Goal: Information Seeking & Learning: Learn about a topic

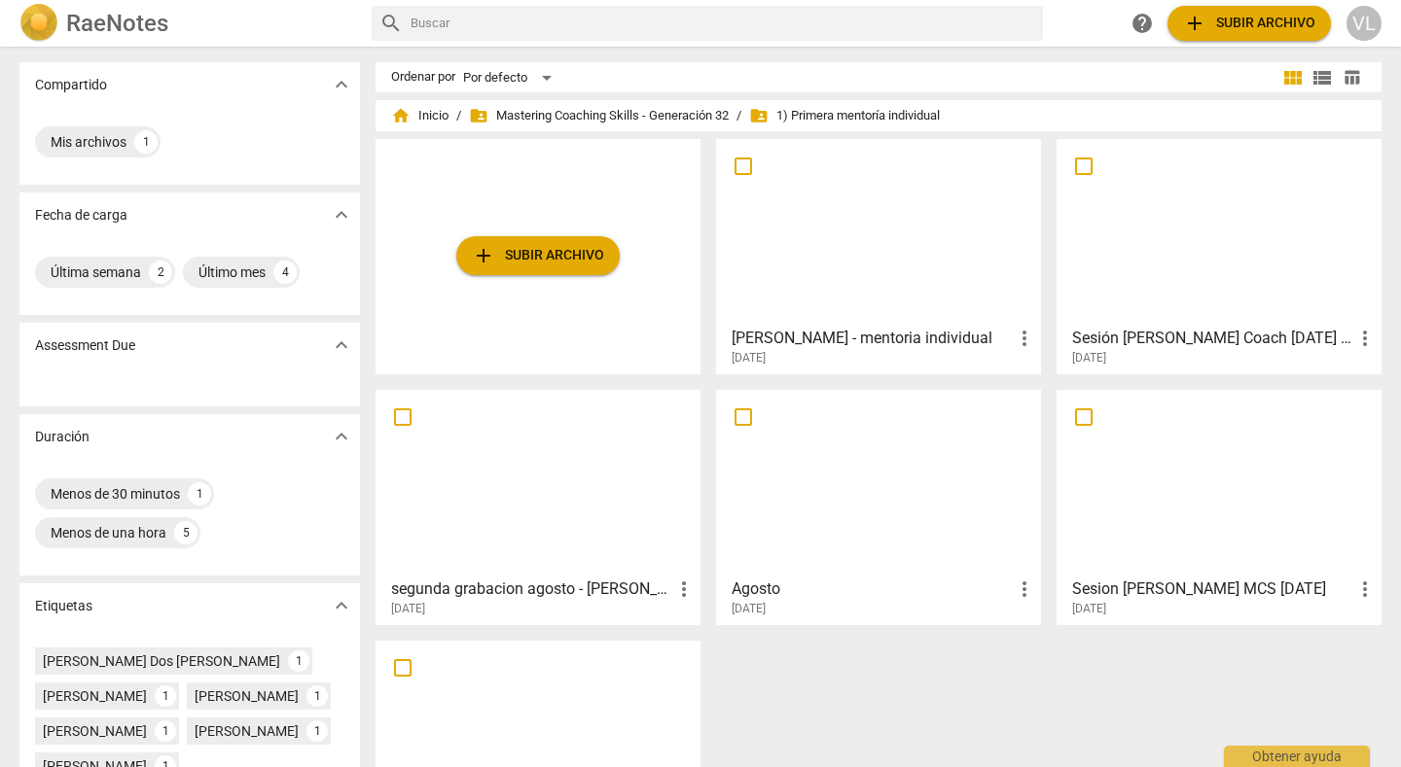
click at [828, 495] on div at bounding box center [878, 483] width 311 height 172
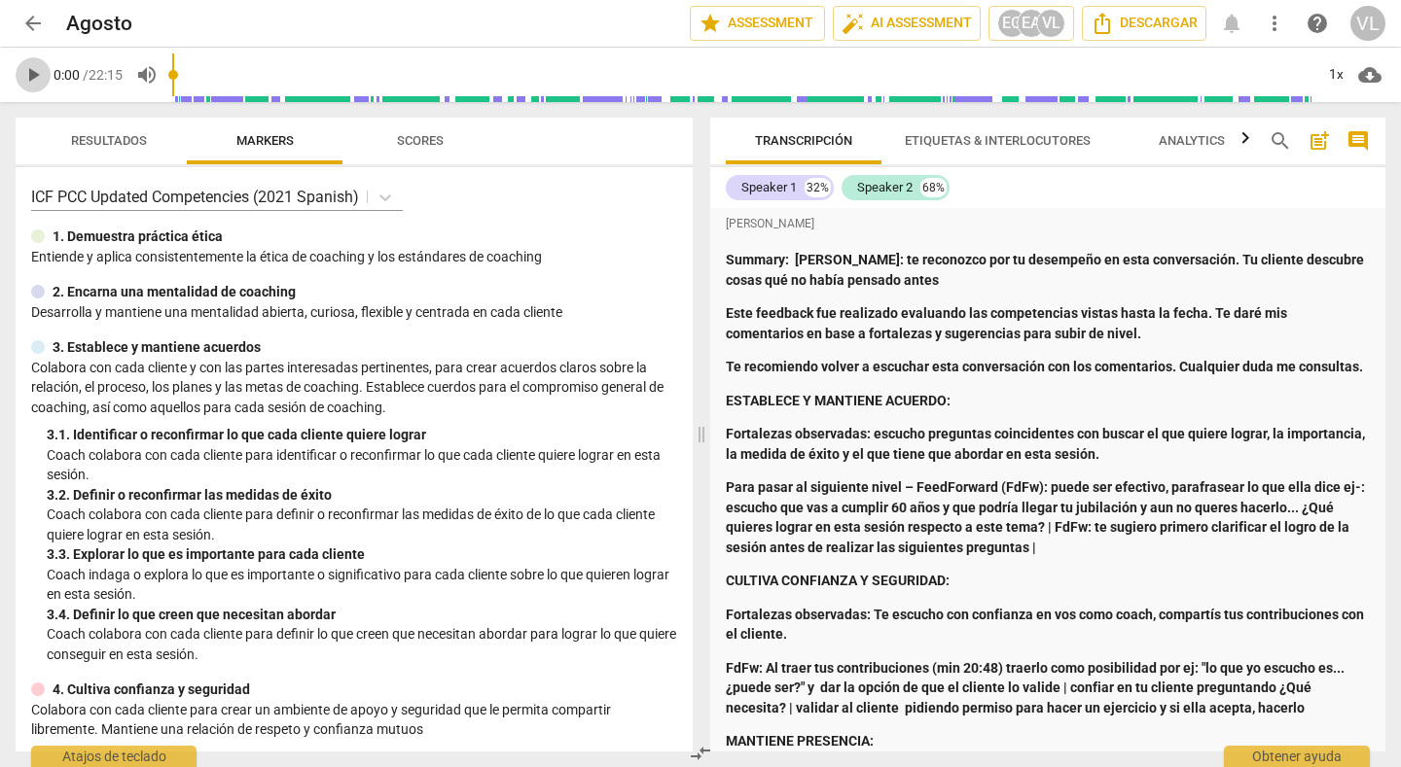
click at [31, 73] on span "play_arrow" at bounding box center [32, 74] width 23 height 23
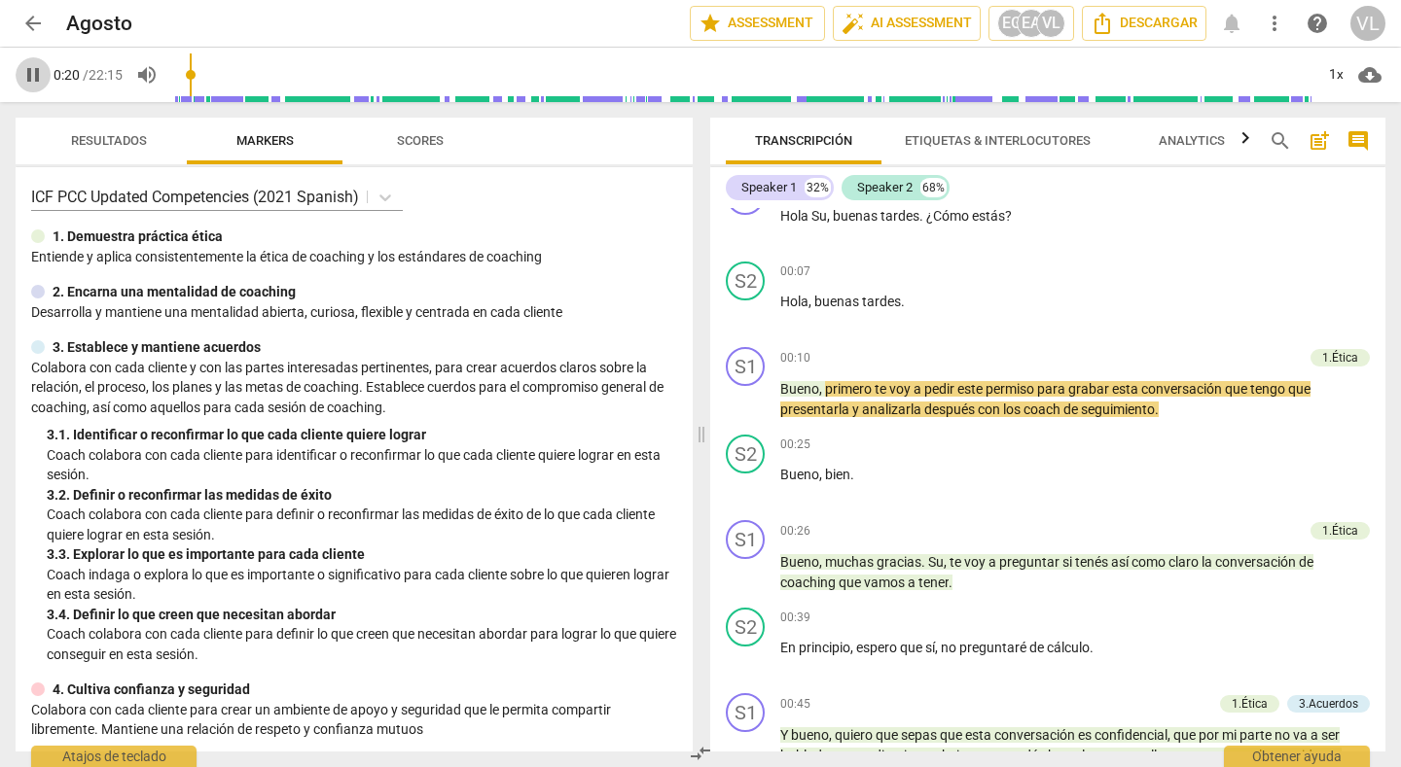
click at [31, 73] on span "pause" at bounding box center [32, 74] width 23 height 23
type input "21"
click at [25, 21] on span "arrow_back" at bounding box center [32, 23] width 23 height 23
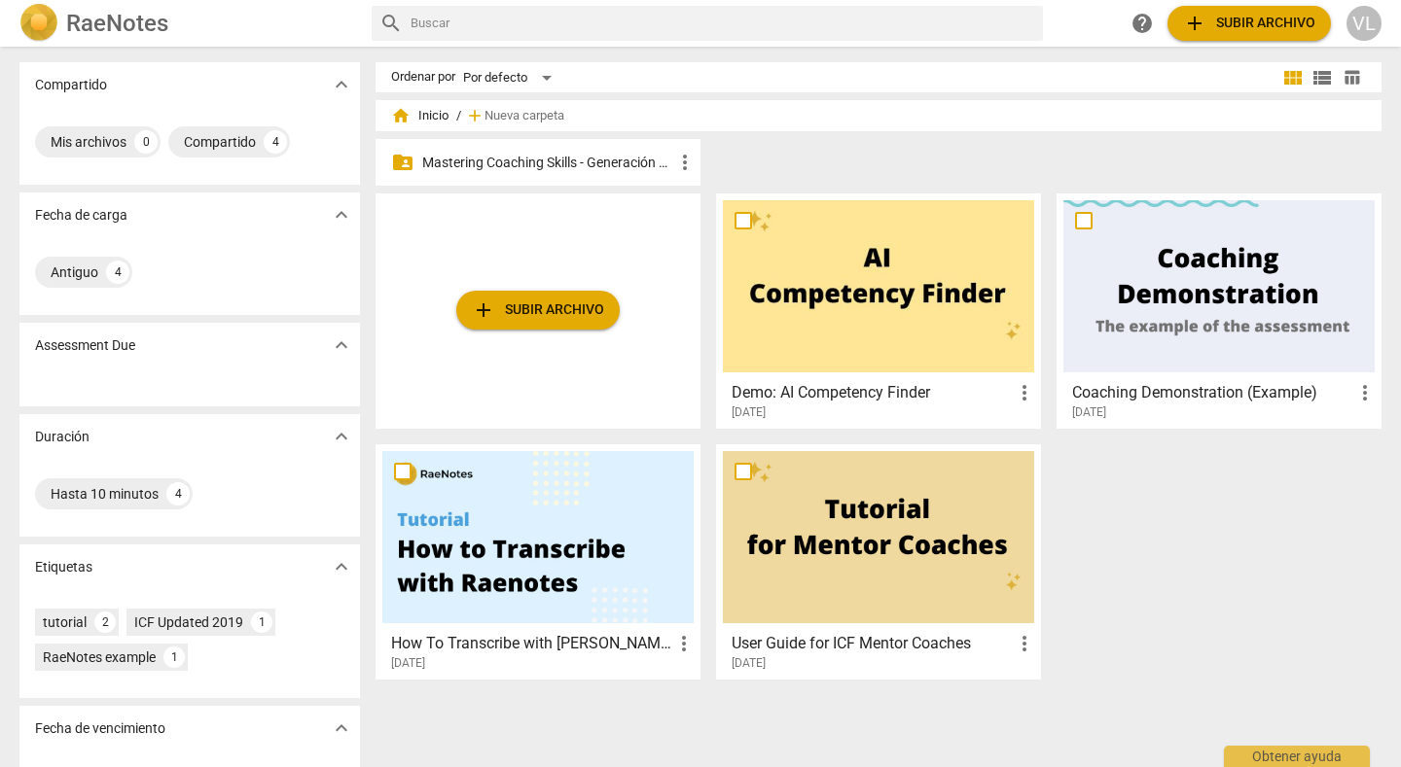
click at [523, 171] on p "Mastering Coaching Skills - Generación 32" at bounding box center [547, 163] width 251 height 20
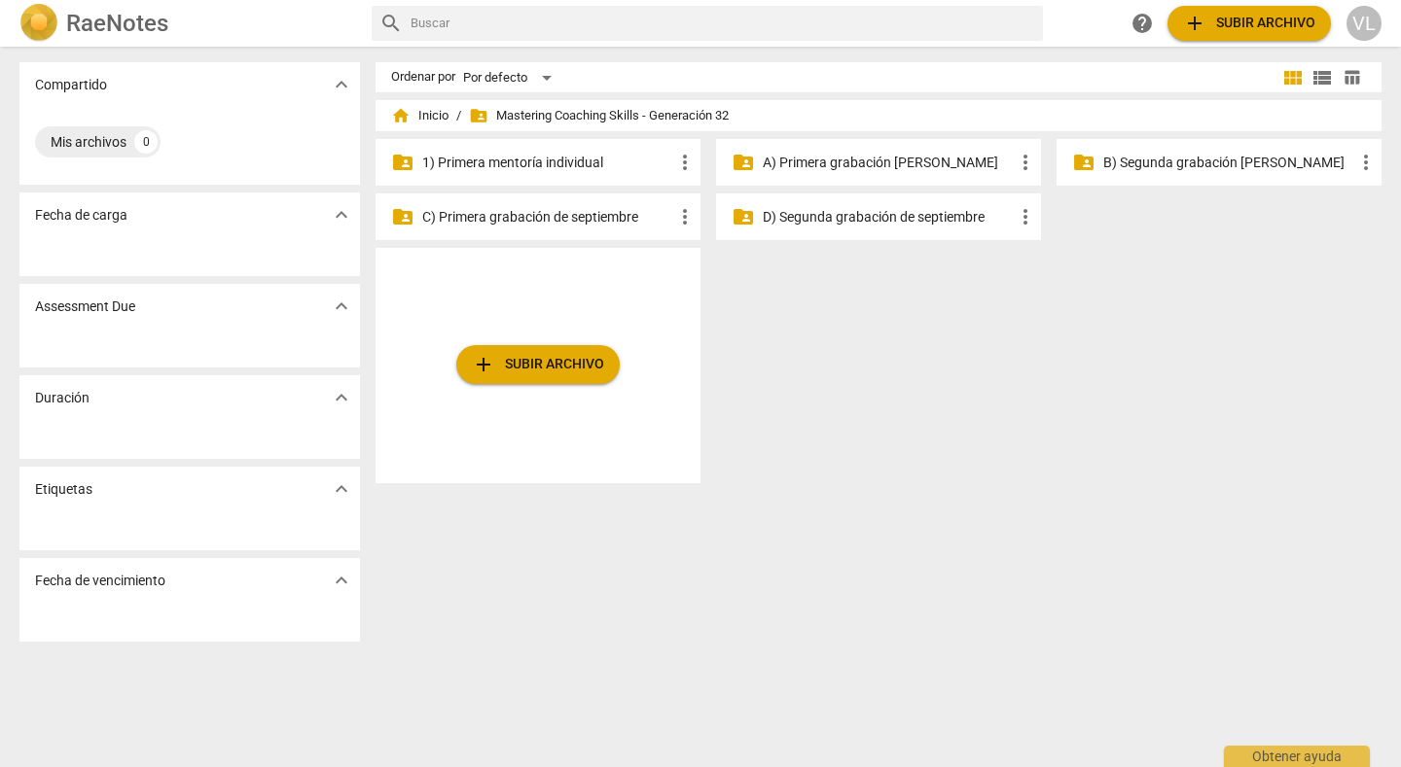
click at [507, 215] on p "C) Primera grabación de septiembre" at bounding box center [547, 217] width 251 height 20
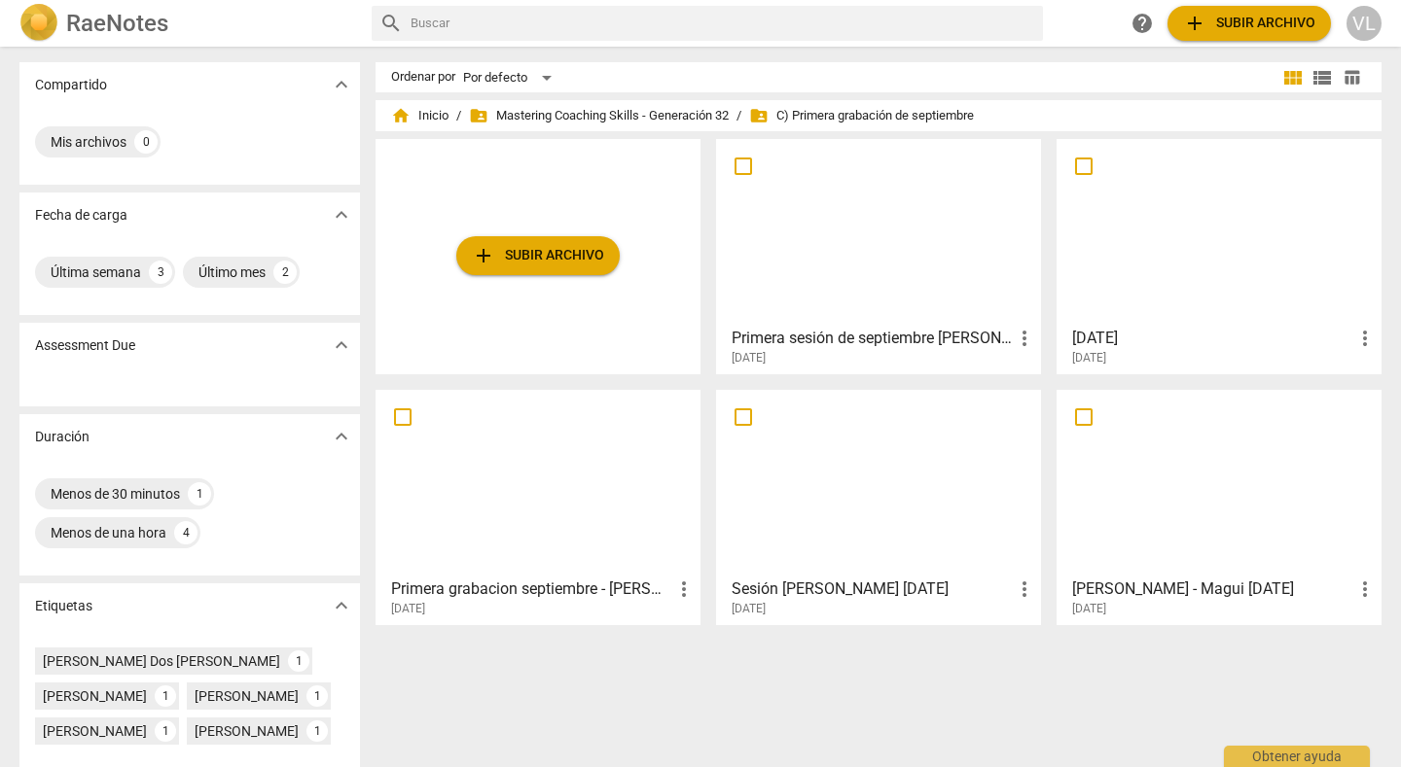
click at [1193, 234] on div at bounding box center [1218, 232] width 311 height 172
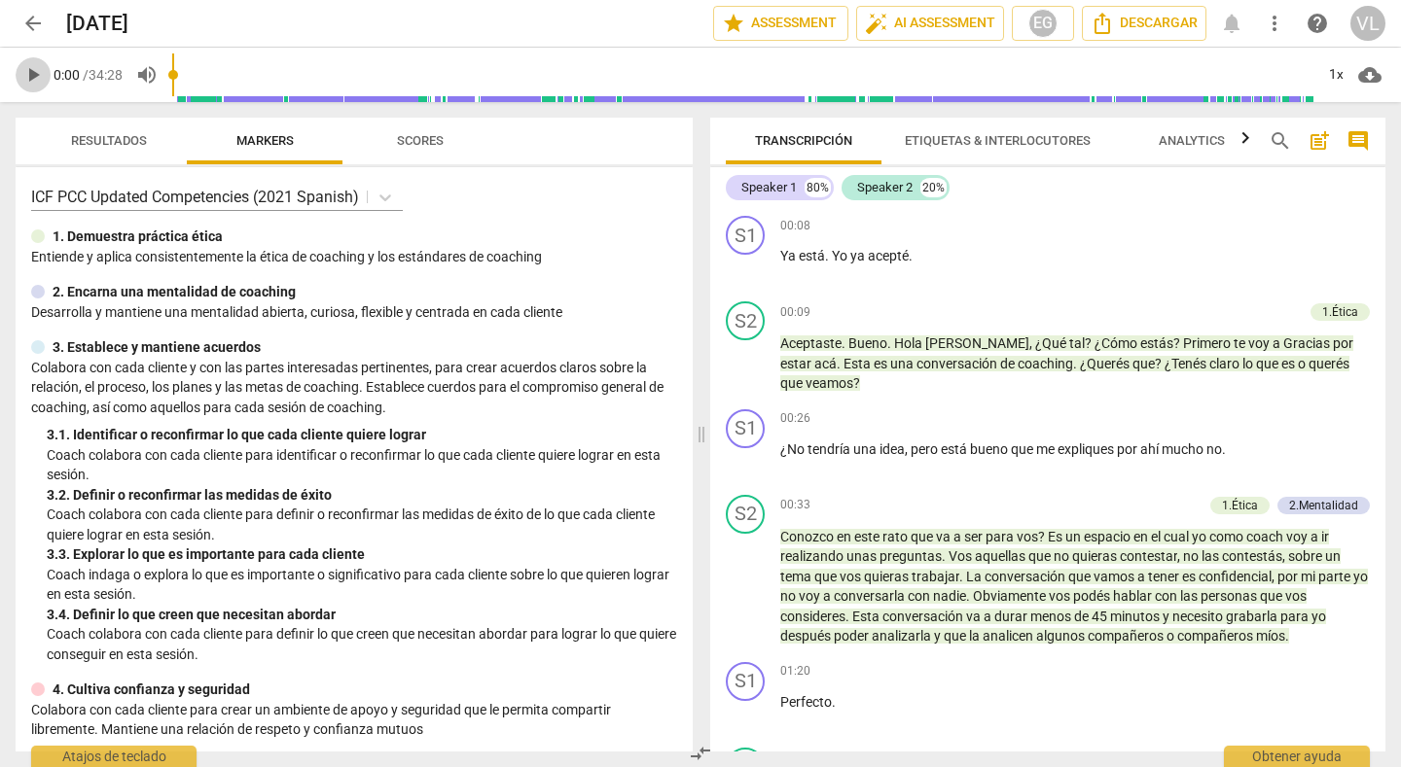
click at [26, 71] on span "play_arrow" at bounding box center [32, 74] width 23 height 23
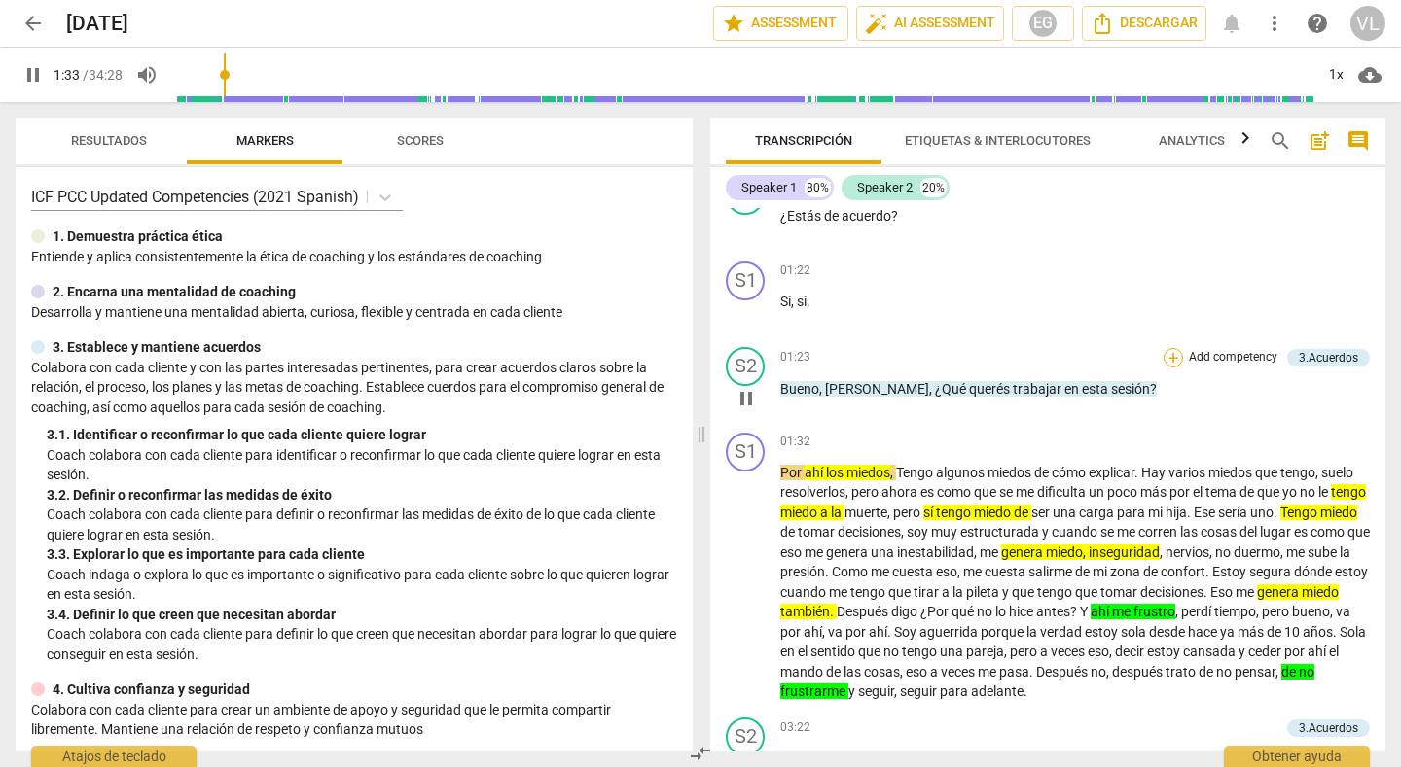
drag, startPoint x: 1030, startPoint y: 386, endPoint x: 1165, endPoint y: 358, distance: 138.1
click at [1165, 358] on div "+" at bounding box center [1172, 357] width 19 height 19
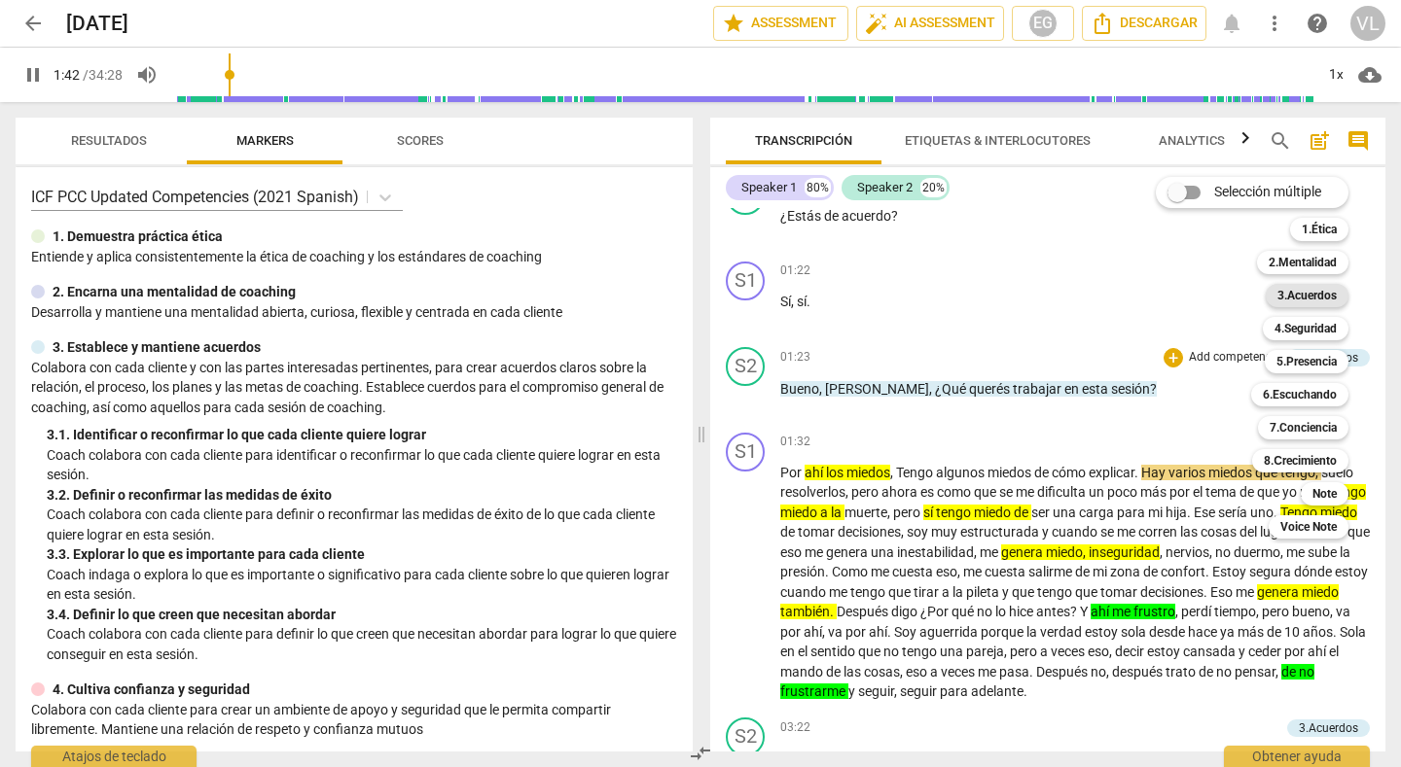
click at [1283, 299] on b "3.Acuerdos" at bounding box center [1306, 295] width 59 height 23
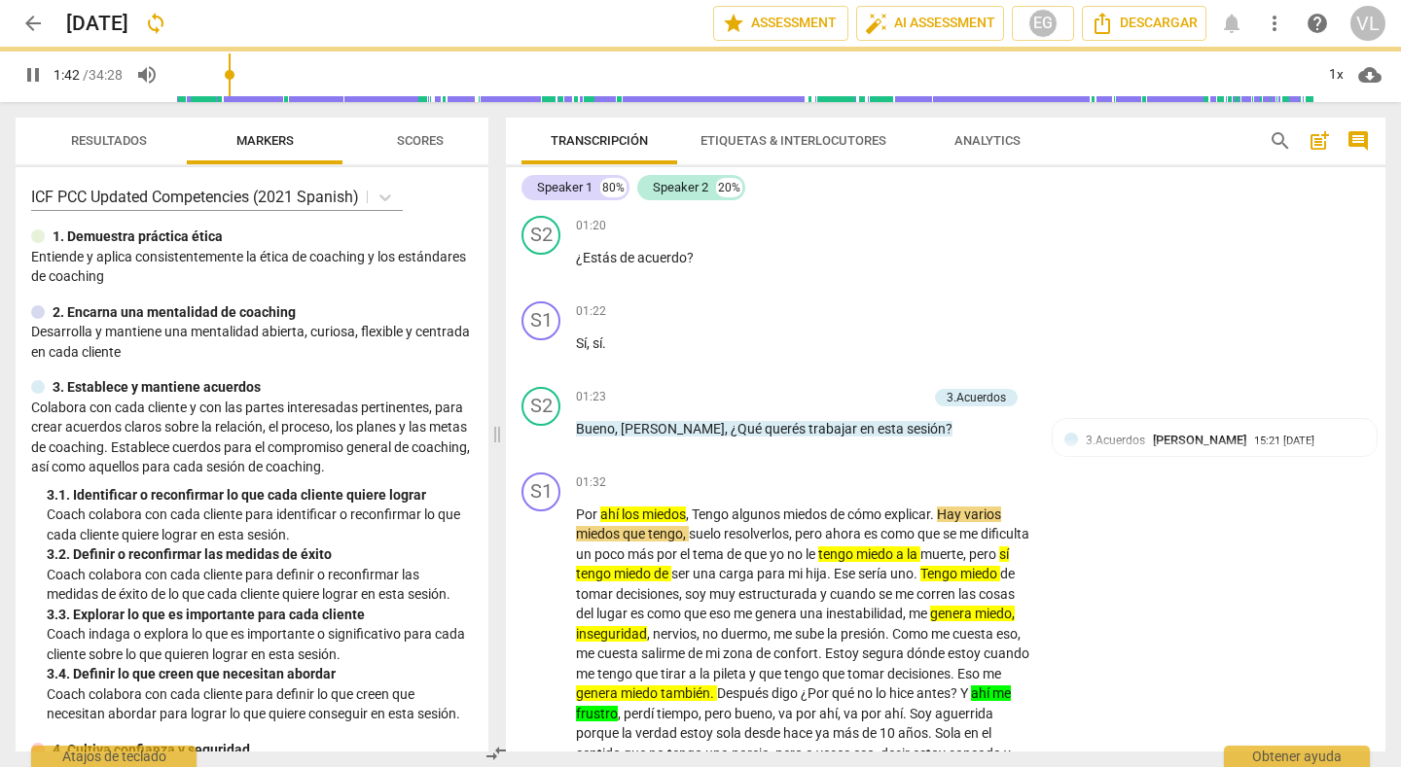
type input "103"
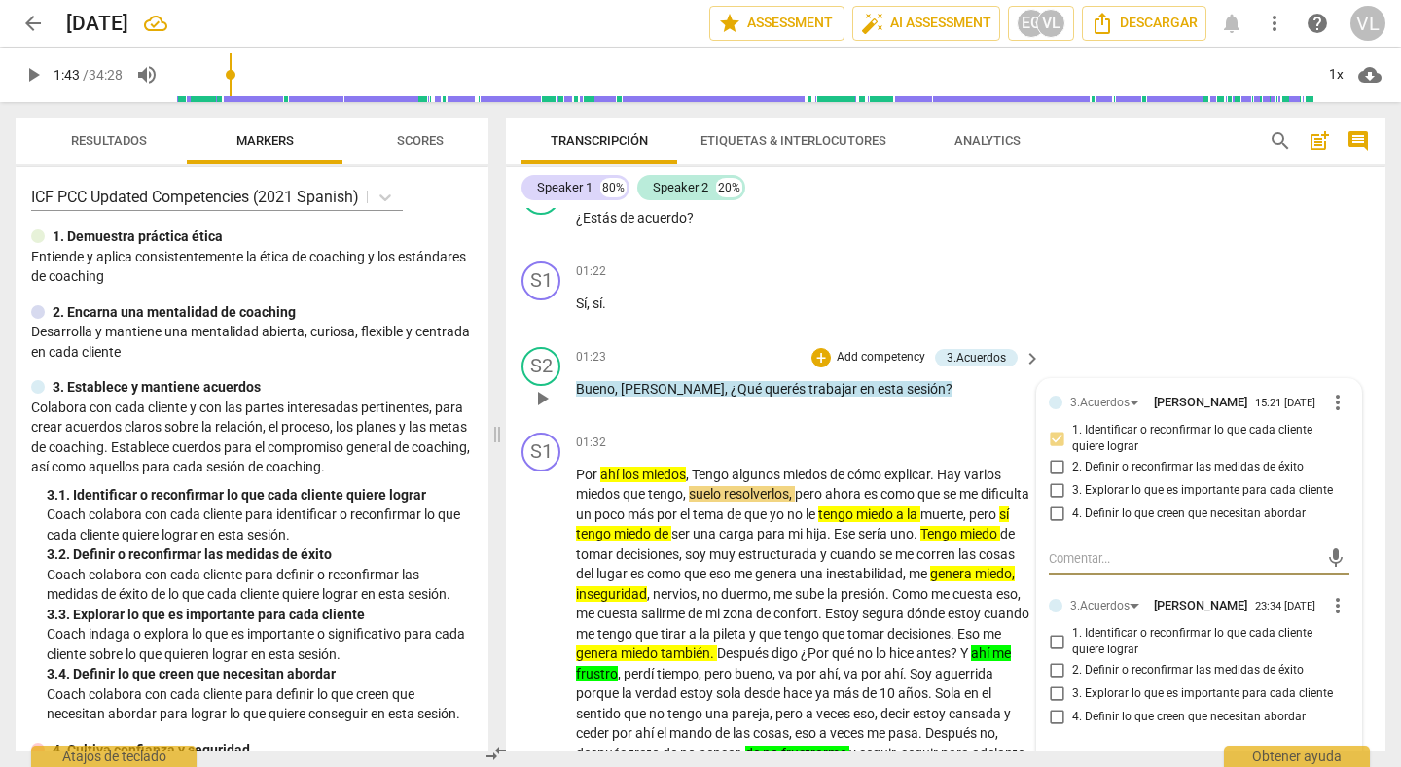
click at [1049, 639] on input "1. Identificar o reconfirmar lo que cada cliente quiere lograr" at bounding box center [1056, 641] width 31 height 23
checkbox input "true"
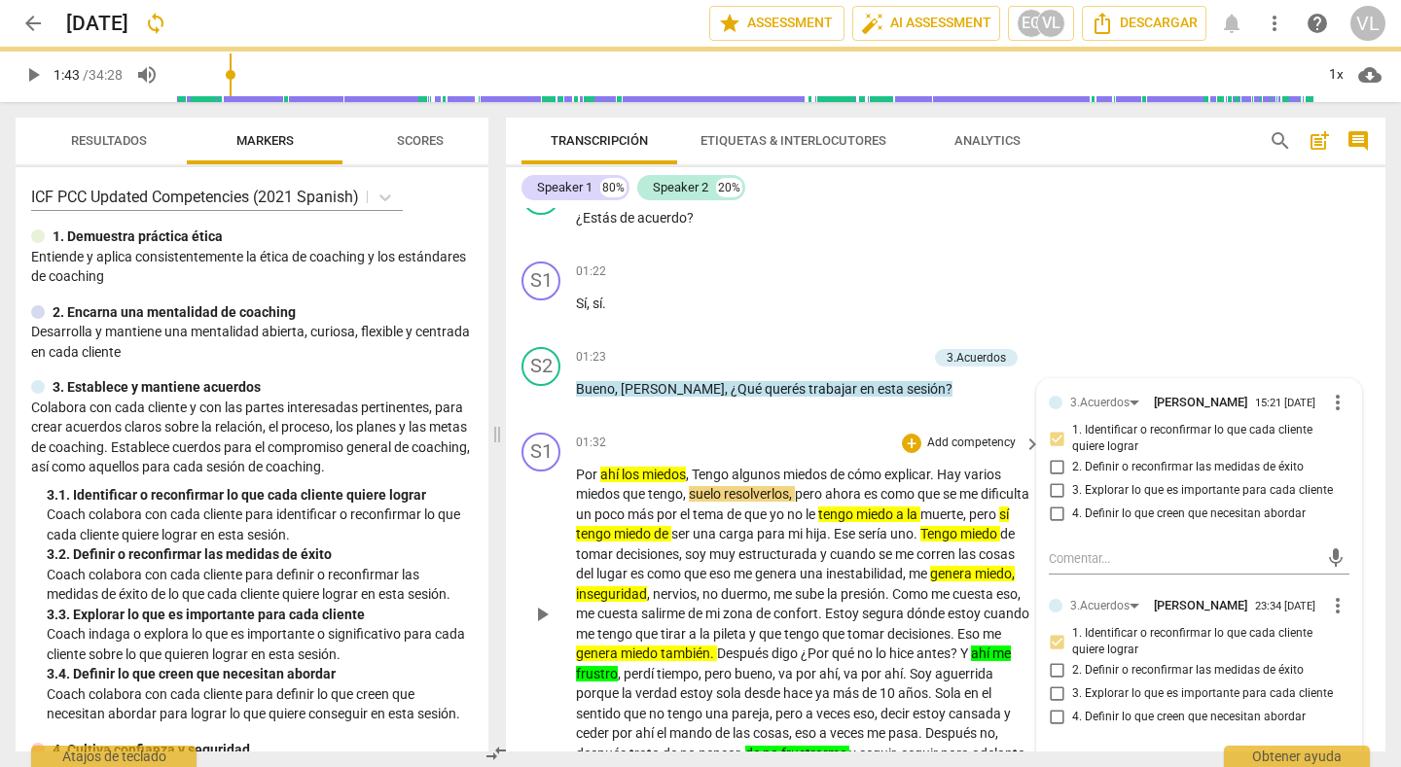
click at [924, 434] on div "+ Add competency" at bounding box center [960, 443] width 116 height 19
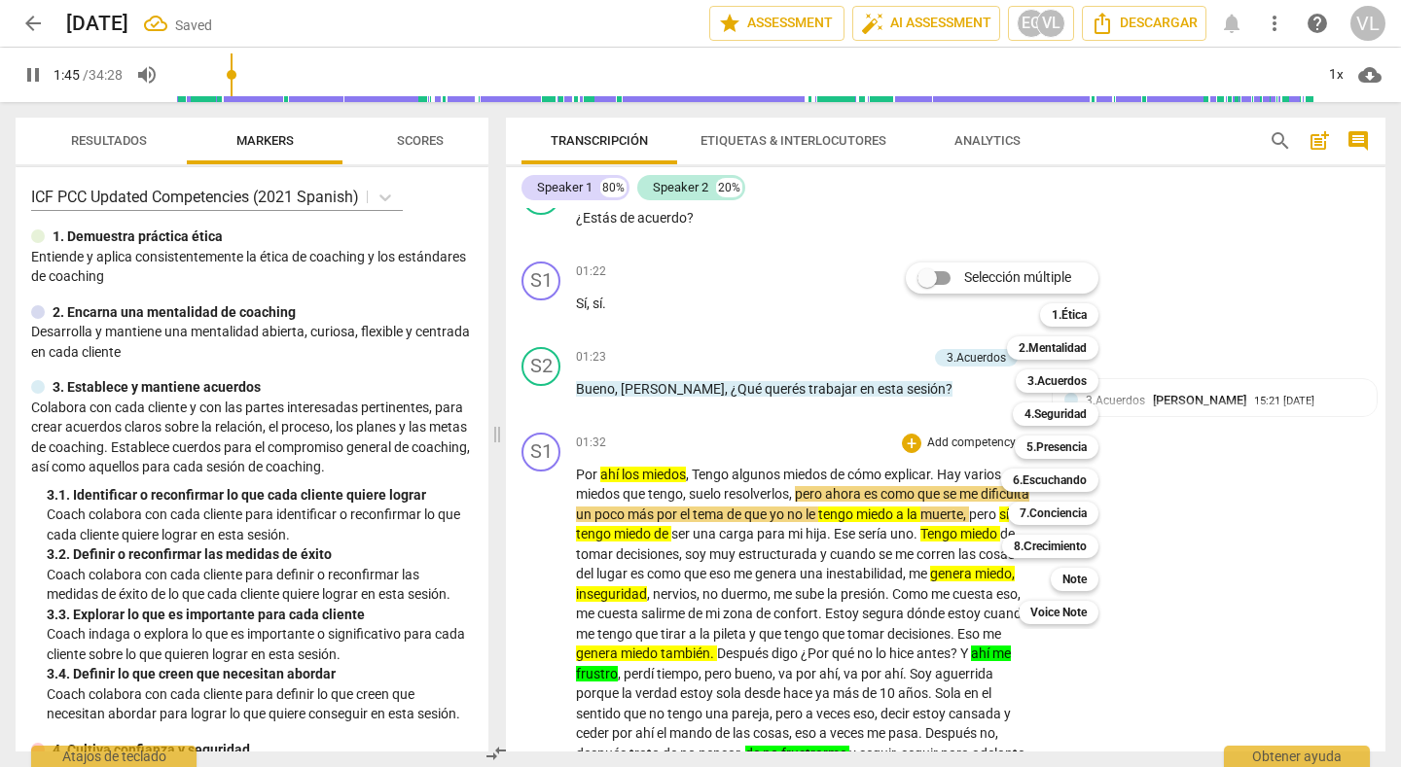
click at [1215, 550] on div at bounding box center [700, 383] width 1401 height 767
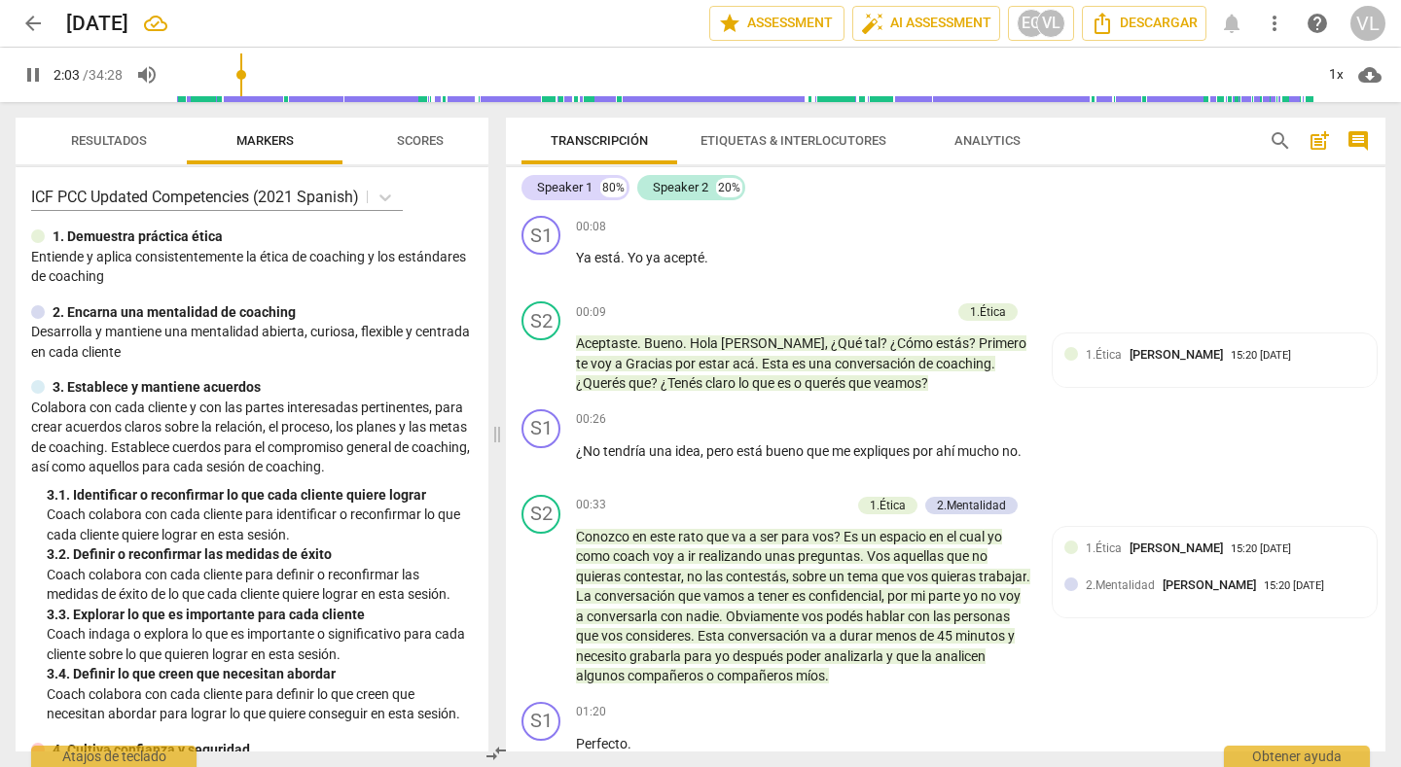
scroll to position [950, 0]
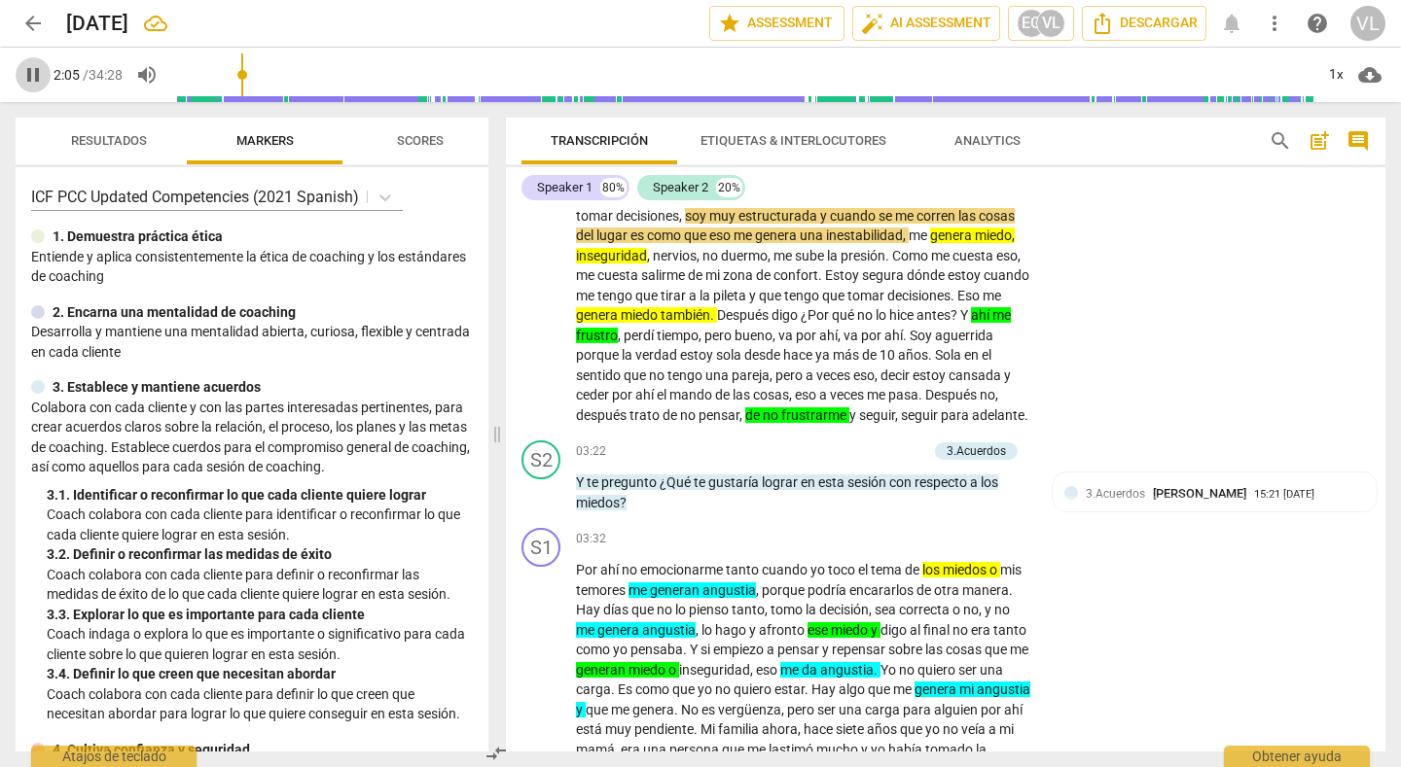
click at [33, 80] on span "pause" at bounding box center [32, 74] width 23 height 23
type input "125"
